Goal: Check status: Check status

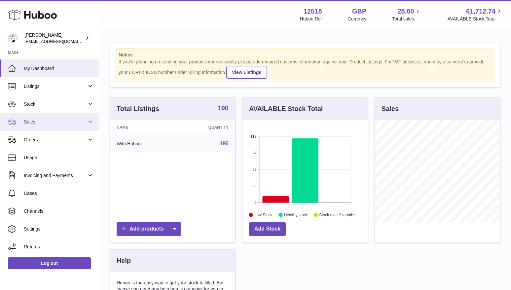
scroll to position [103, 125]
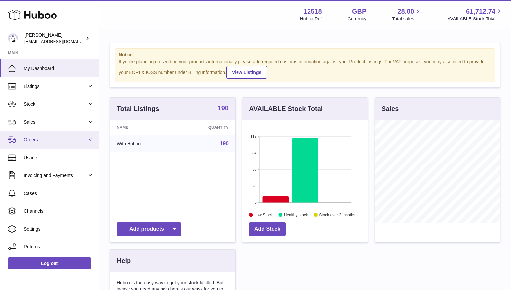
drag, startPoint x: 34, startPoint y: 137, endPoint x: 32, endPoint y: 144, distance: 7.9
click at [32, 141] on span "Orders" at bounding box center [55, 140] width 63 height 6
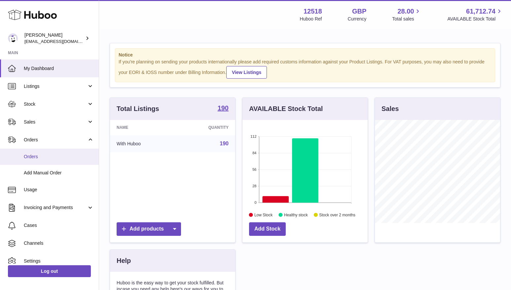
click at [34, 155] on span "Orders" at bounding box center [59, 156] width 70 height 6
click at [41, 69] on span "My Dashboard" at bounding box center [59, 68] width 70 height 6
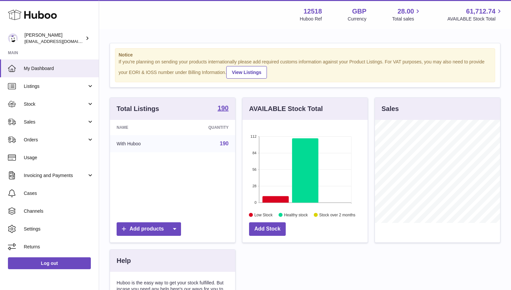
scroll to position [103, 125]
click at [379, 42] on div "Notice If you're planning on sending your products internationally please add r…" at bounding box center [305, 206] width 412 height 352
